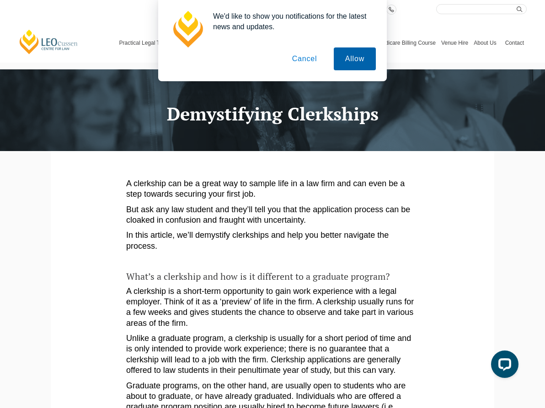
click at [345, 52] on button "Allow" at bounding box center [354, 59] width 42 height 23
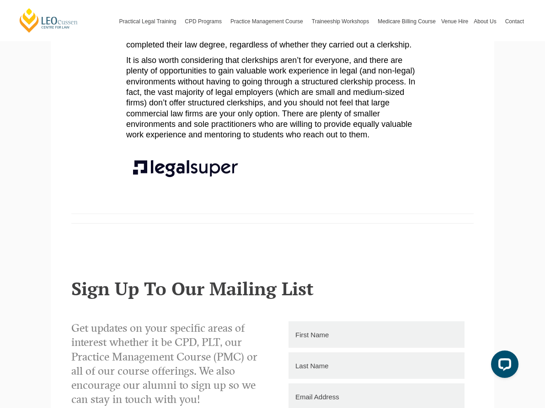
scroll to position [1854, 0]
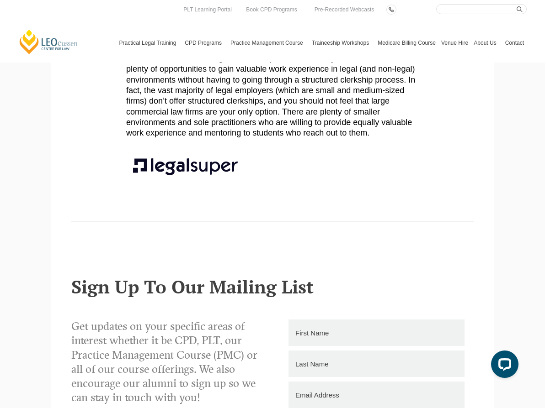
click at [56, 38] on link "[PERSON_NAME] Centre for Law" at bounding box center [48, 42] width 61 height 26
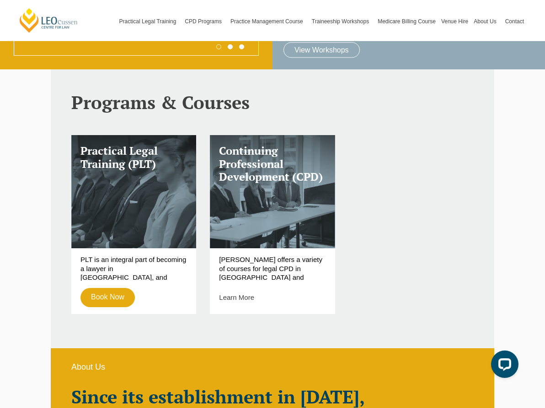
scroll to position [221, 0]
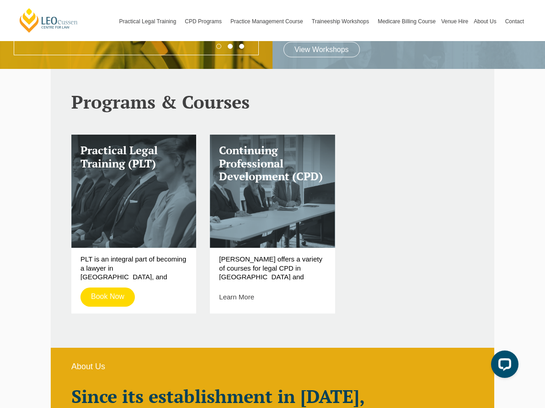
click at [119, 302] on link "Book Now" at bounding box center [107, 297] width 54 height 19
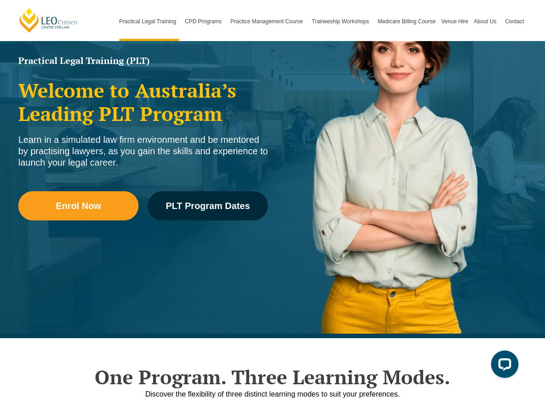
scroll to position [125, 0]
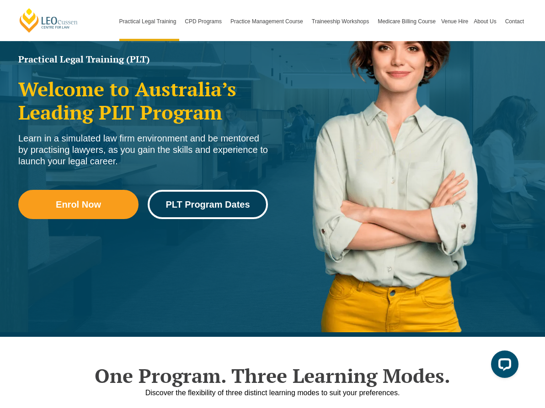
click at [207, 200] on span "PLT Program Dates" at bounding box center [207, 204] width 84 height 9
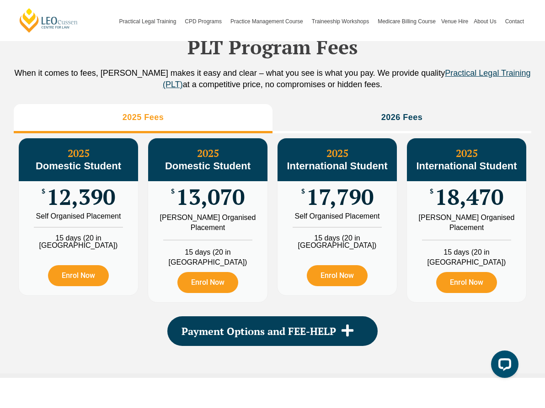
scroll to position [1010, 0]
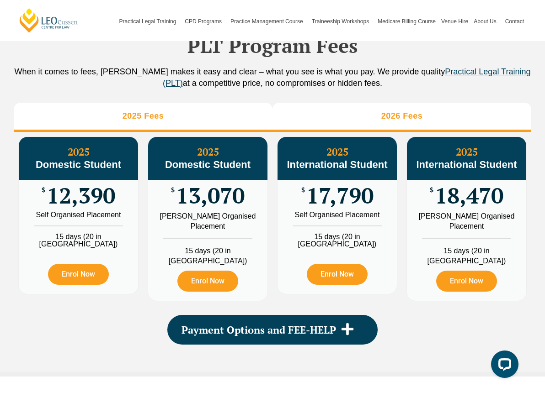
click at [321, 132] on li "2026 Fees" at bounding box center [401, 117] width 259 height 29
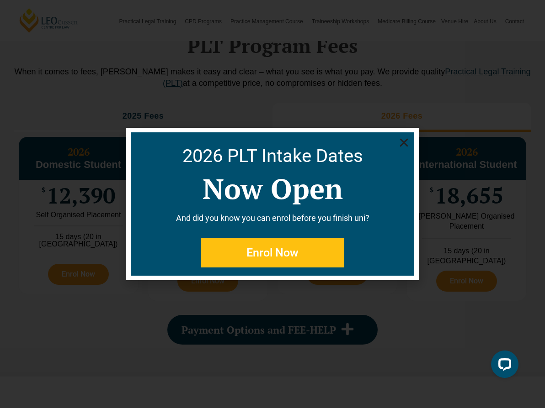
click at [407, 143] on icon "Close" at bounding box center [403, 142] width 11 height 11
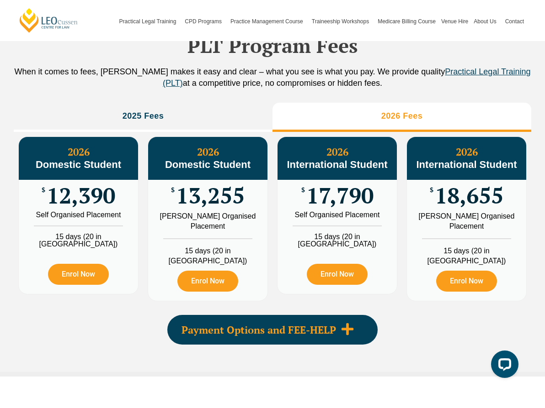
click at [283, 335] on span "Payment Options and FEE-HELP" at bounding box center [258, 330] width 154 height 10
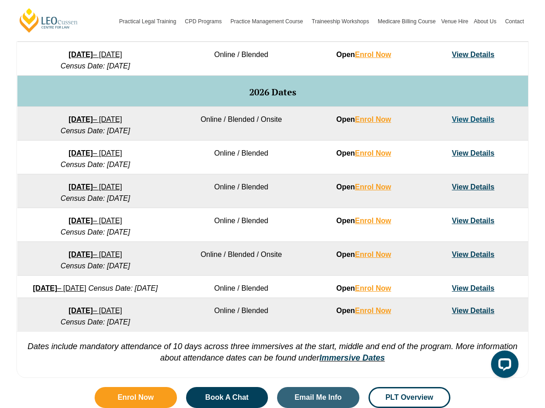
scroll to position [529, 0]
